Goal: Find specific page/section: Find specific page/section

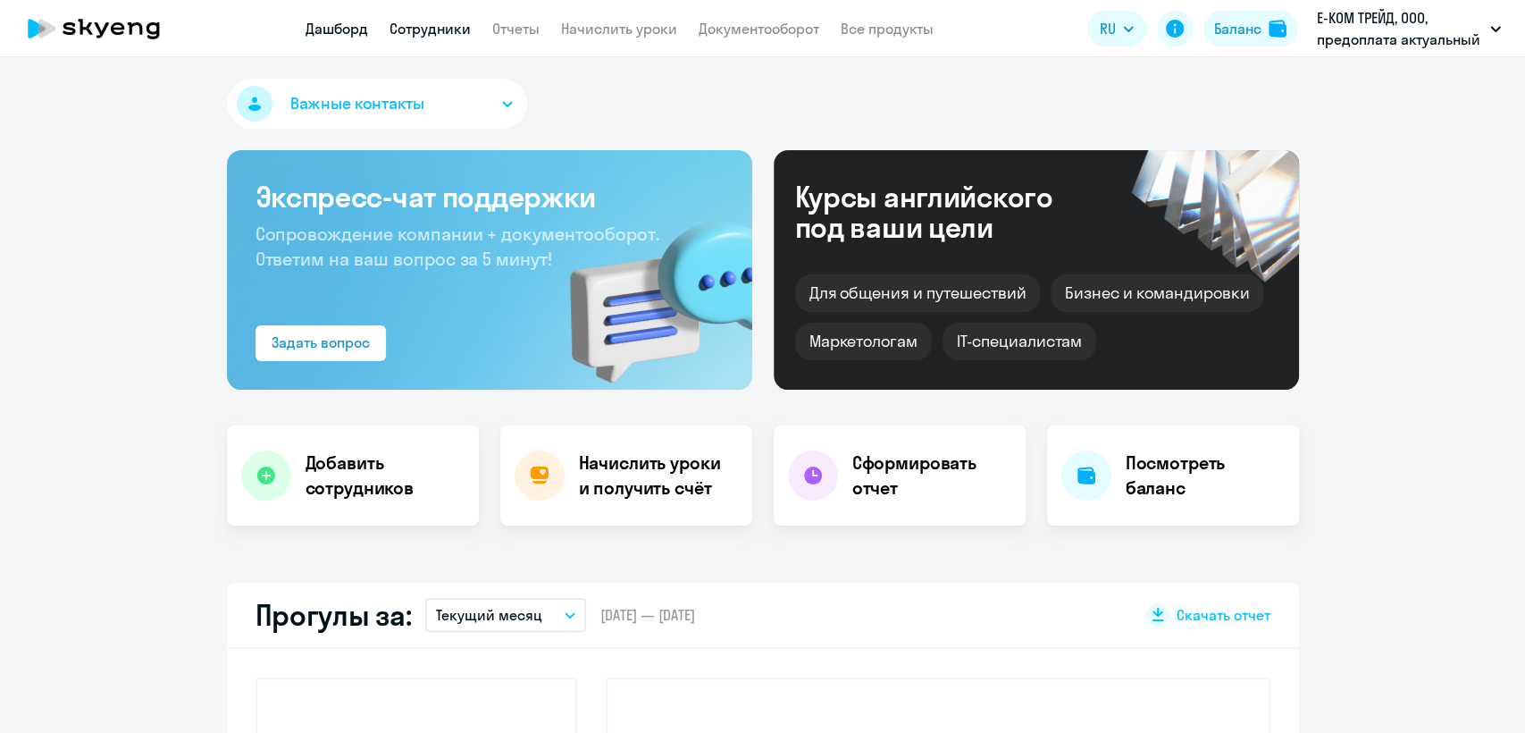
click at [402, 32] on link "Сотрудники" at bounding box center [430, 29] width 81 height 18
select select "30"
click at [459, 12] on app-header "Дашборд Сотрудники Отчеты Начислить уроки Документооборот Все продукты Дашборд …" at bounding box center [762, 28] width 1525 height 57
select select "30"
click at [449, 25] on link "Сотрудники" at bounding box center [430, 29] width 81 height 18
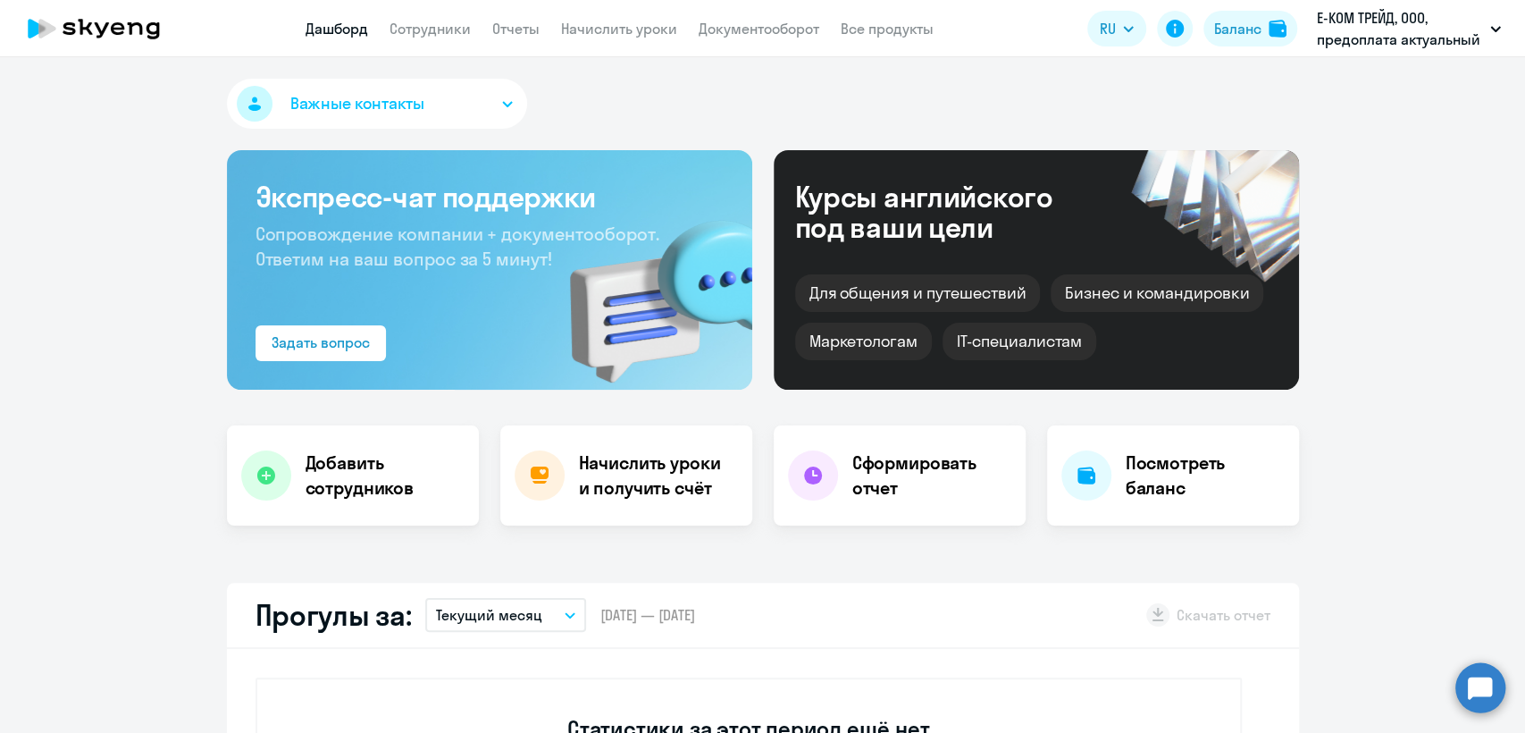
select select "30"
